Goal: Information Seeking & Learning: Learn about a topic

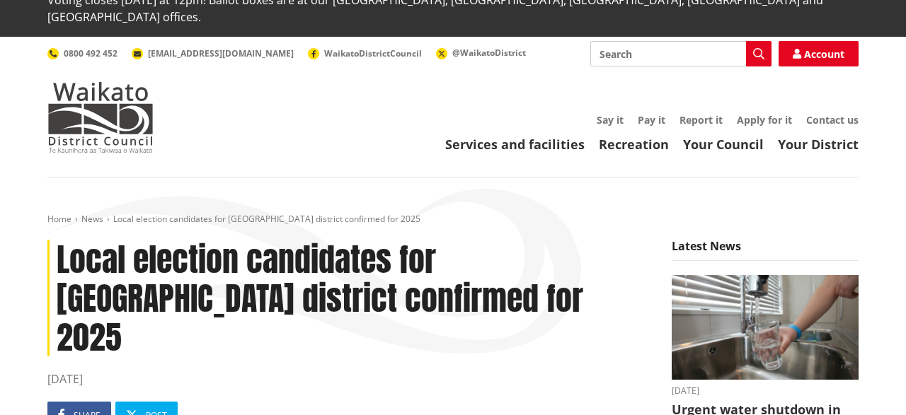
scroll to position [41, 0]
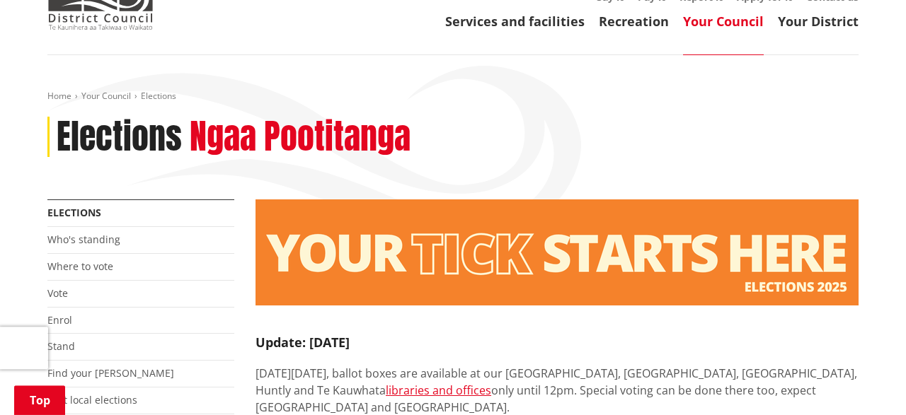
scroll to position [168, 0]
click at [88, 233] on link "Who's standing" at bounding box center [83, 239] width 73 height 13
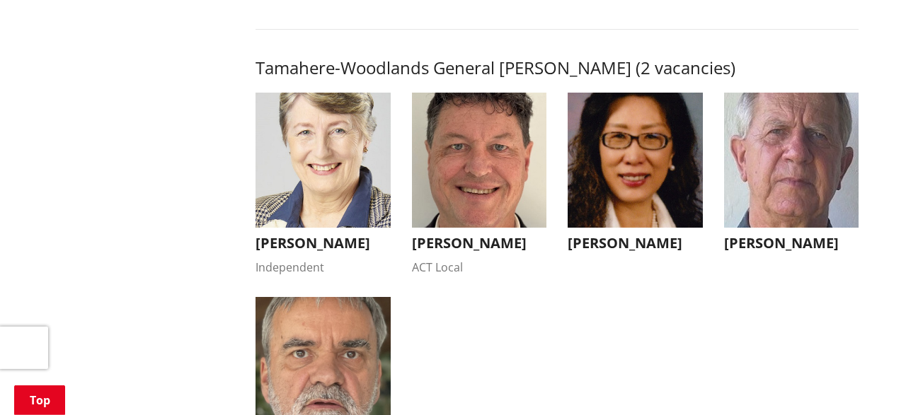
scroll to position [1506, 0]
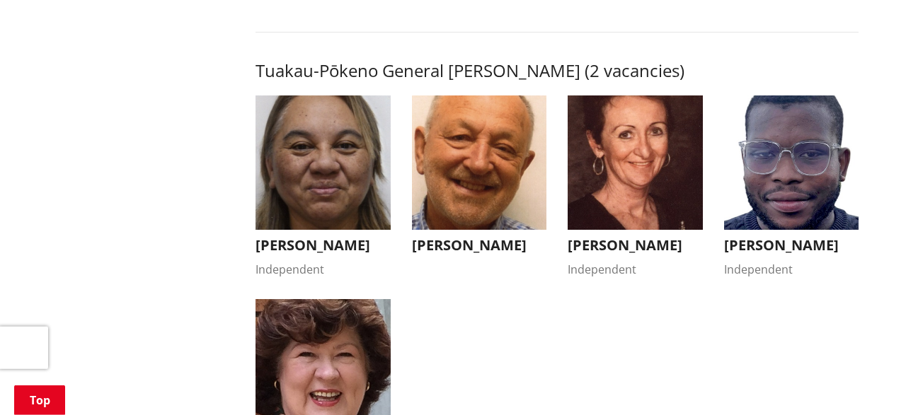
scroll to position [2514, 0]
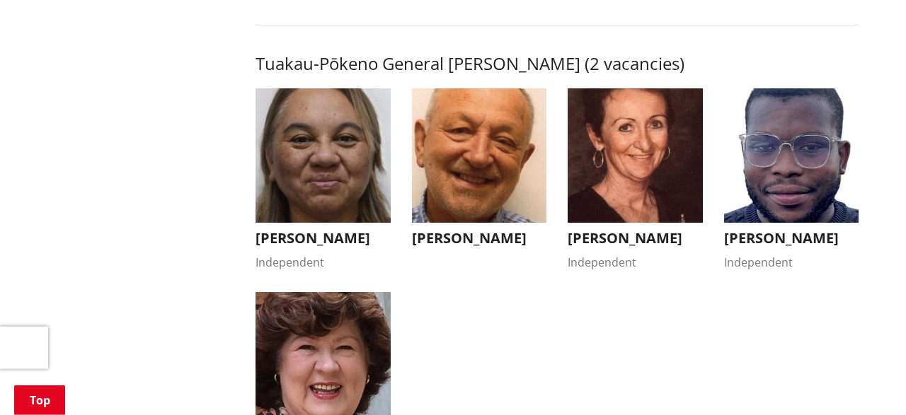
click at [671, 355] on ul "[PERSON_NAME] Independent Kandi Ngataki Independent Kia ora, I'm standing for r…" at bounding box center [557, 292] width 624 height 408
click at [664, 369] on ul "[PERSON_NAME] Independent Kandi Ngataki Independent Kia ora, I'm standing for r…" at bounding box center [557, 292] width 624 height 408
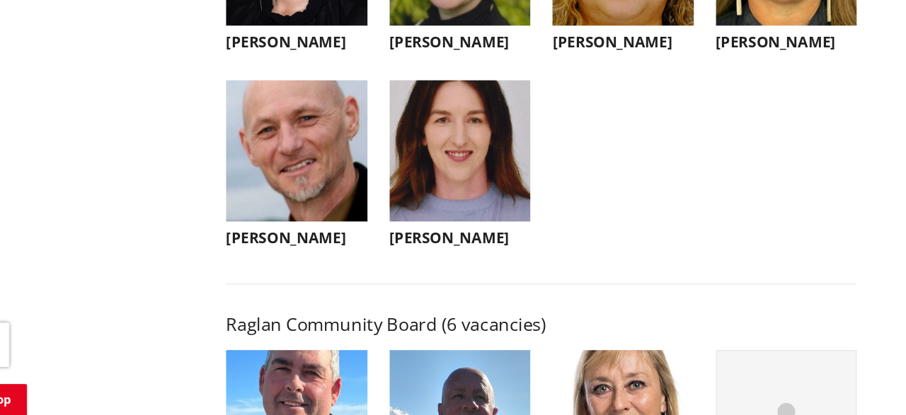
scroll to position [4854, 0]
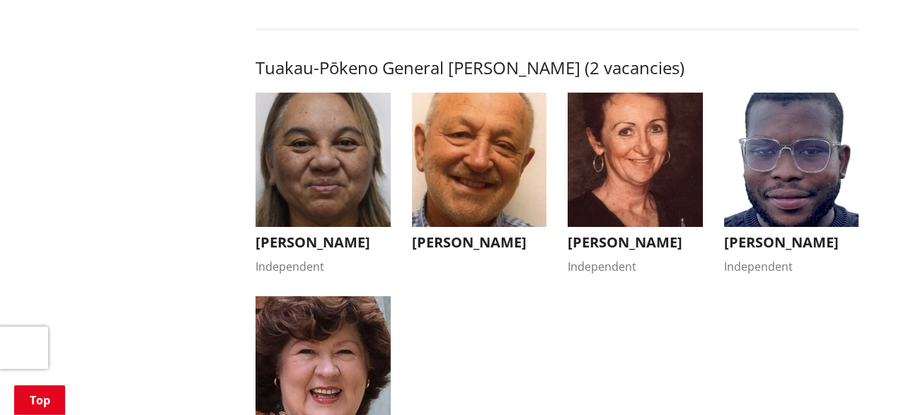
scroll to position [2505, 0]
